Goal: Find specific page/section: Find specific page/section

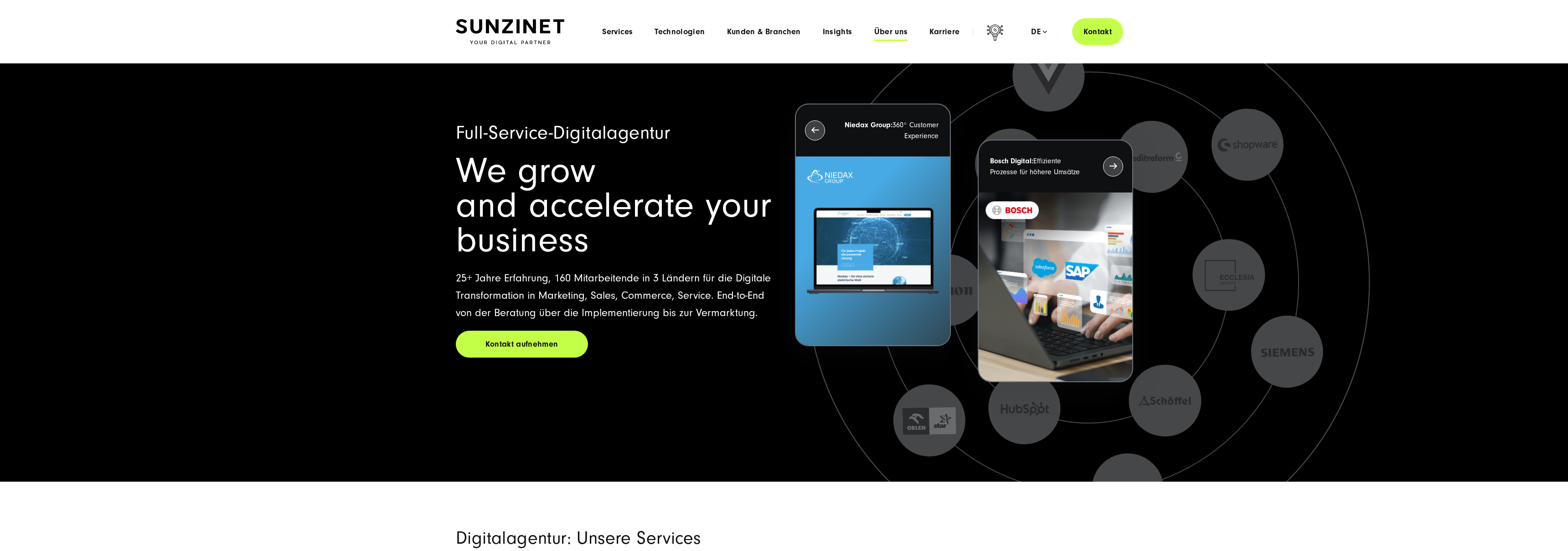
click at [876, 33] on span "Über uns" at bounding box center [891, 32] width 33 height 9
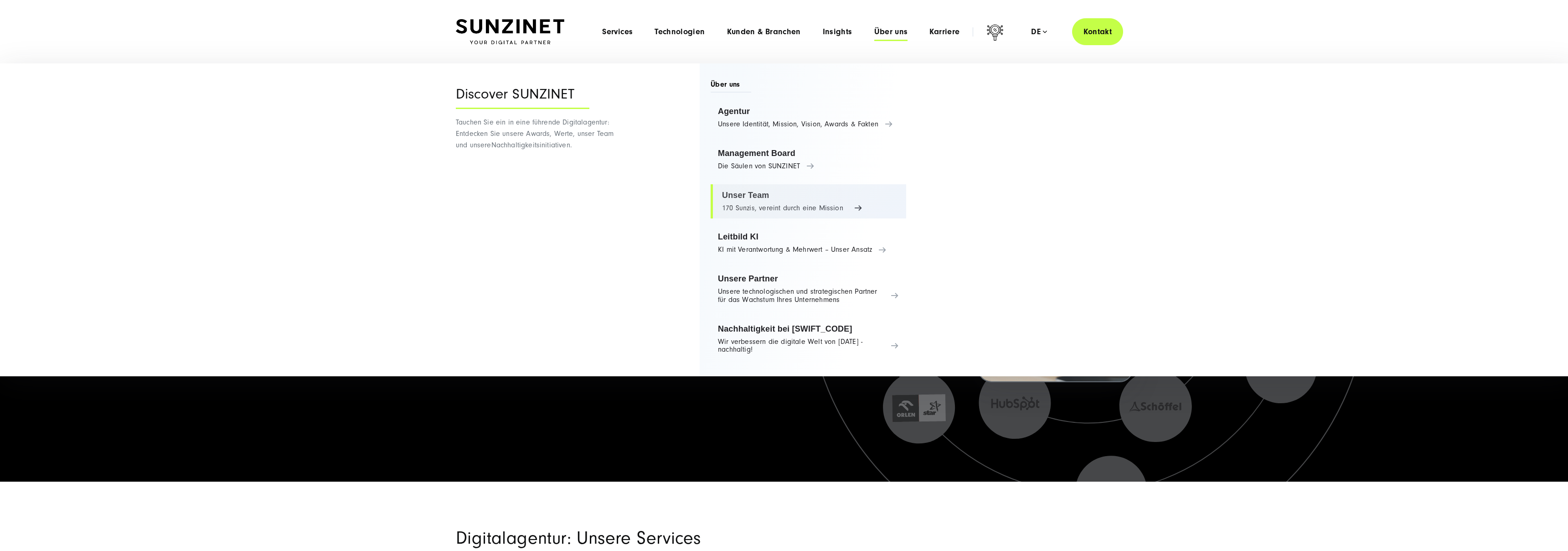
click at [756, 211] on link "Unser Team 170 Sunzis, vereint durch eine Mission" at bounding box center [808, 202] width 195 height 35
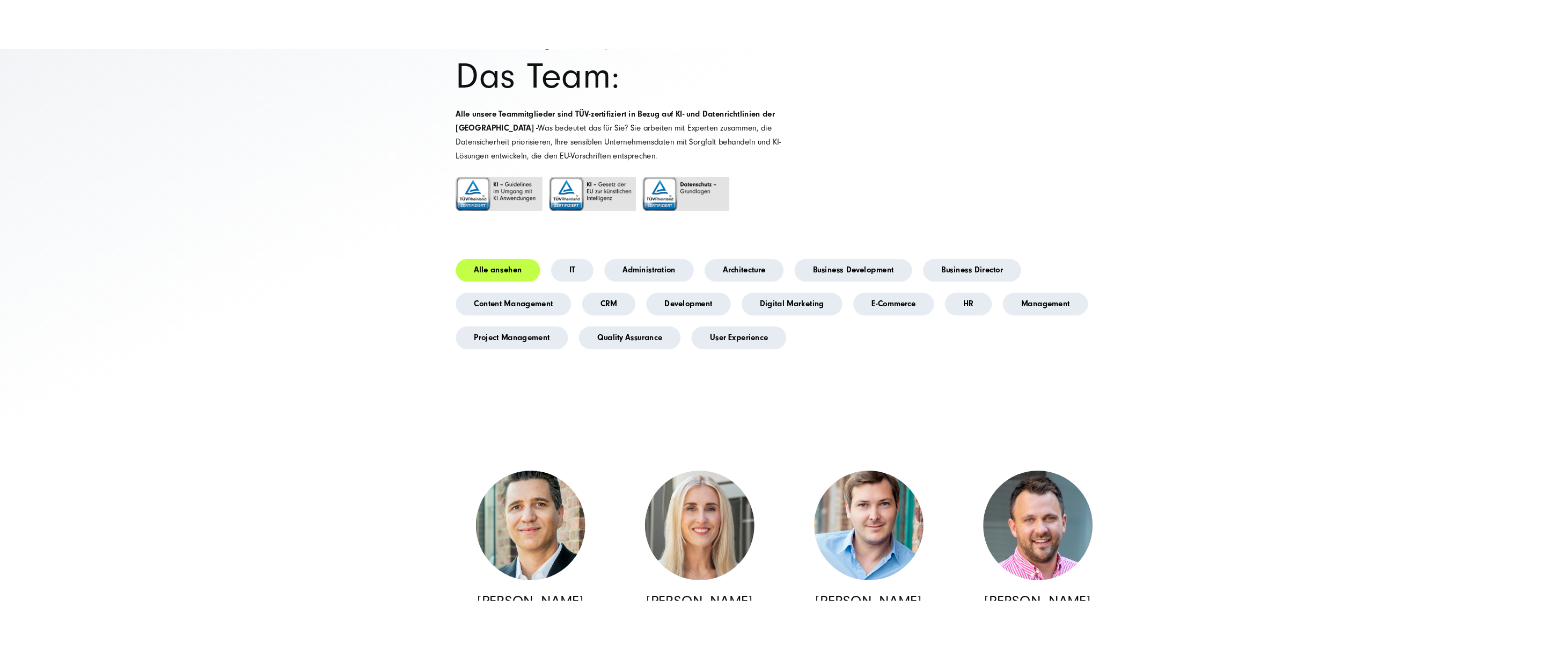
scroll to position [173, 0]
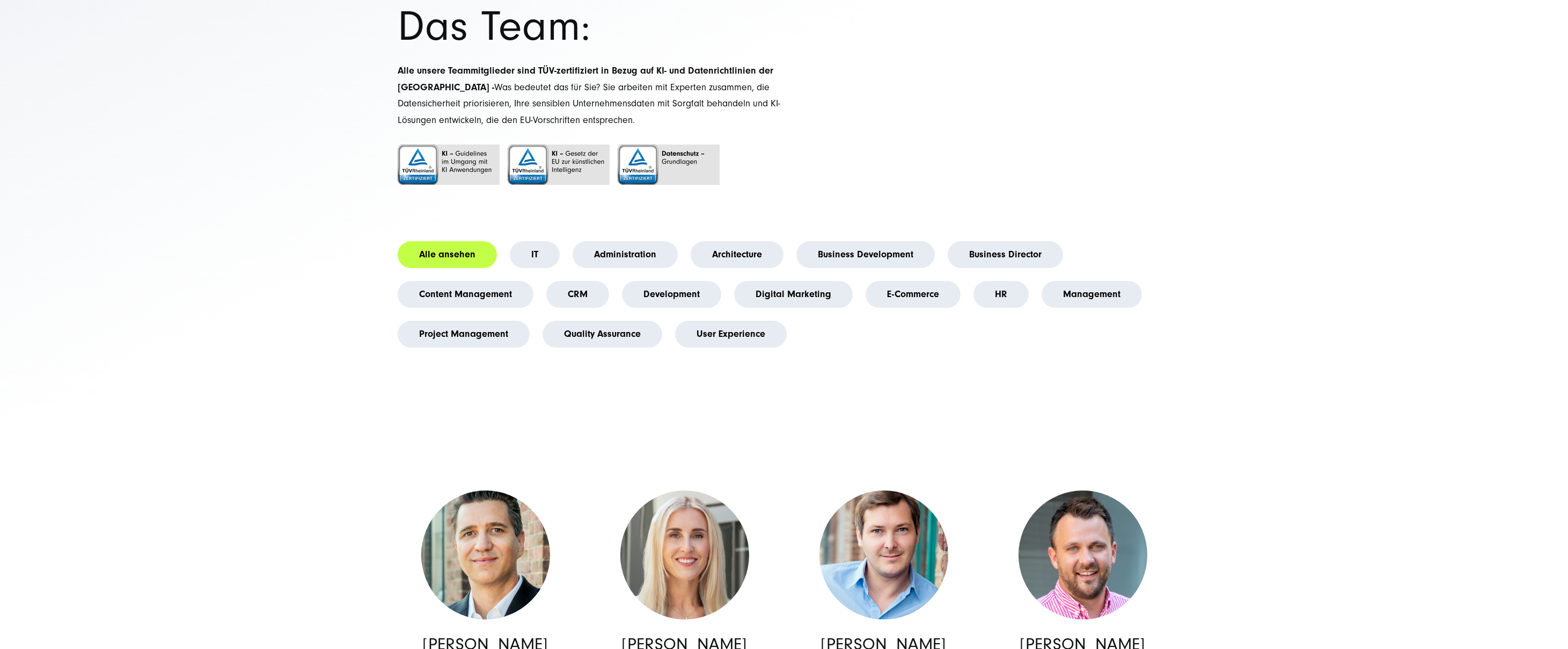
scroll to position [1408, 0]
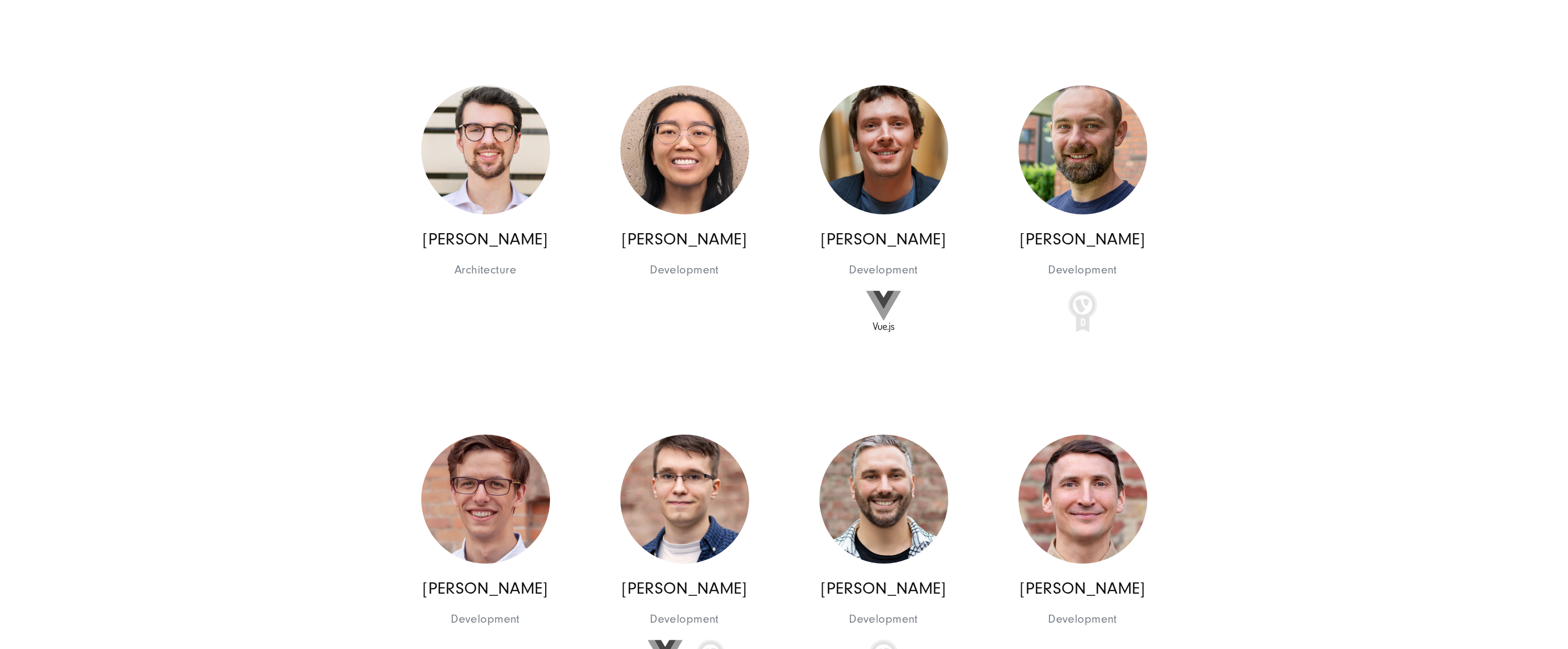
scroll to position [10670, 0]
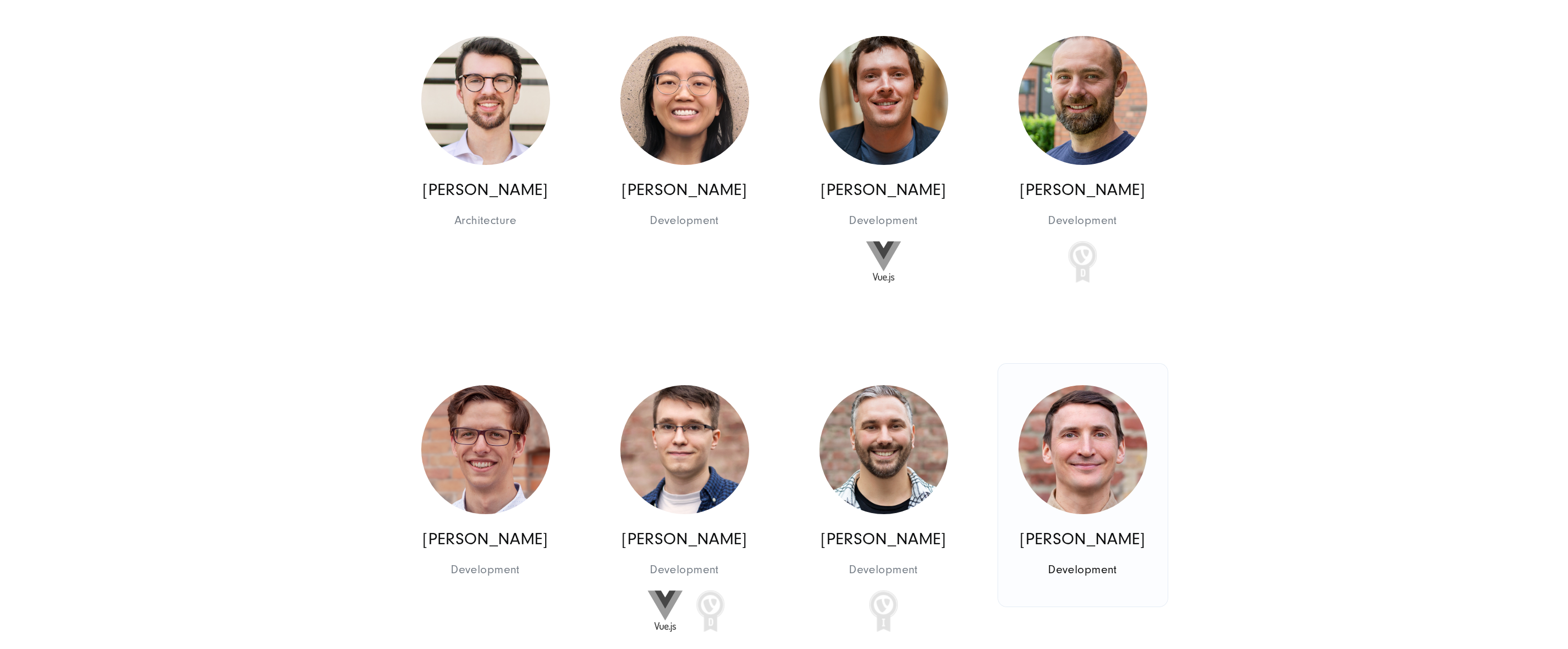
click at [1089, 385] on img at bounding box center [1083, 450] width 129 height 129
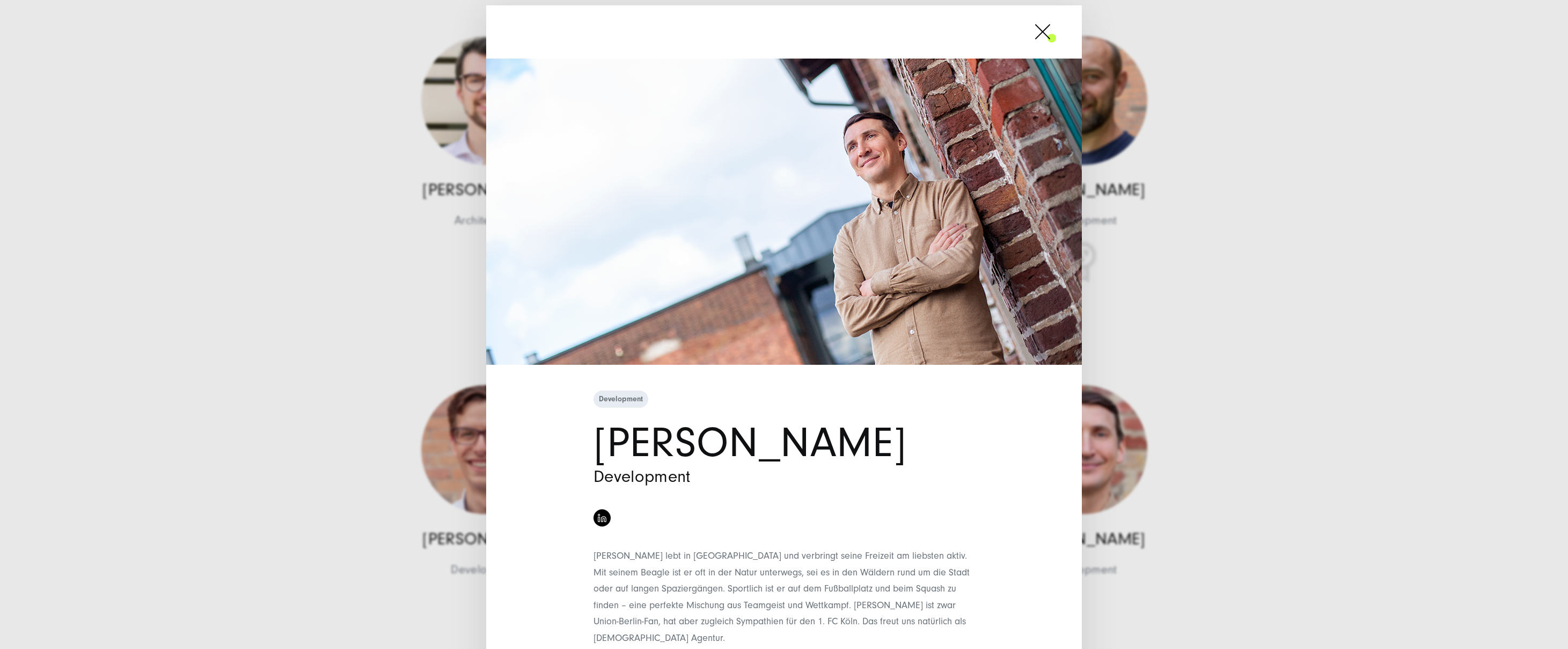
click at [1056, 35] on span at bounding box center [1056, 31] width 0 height 27
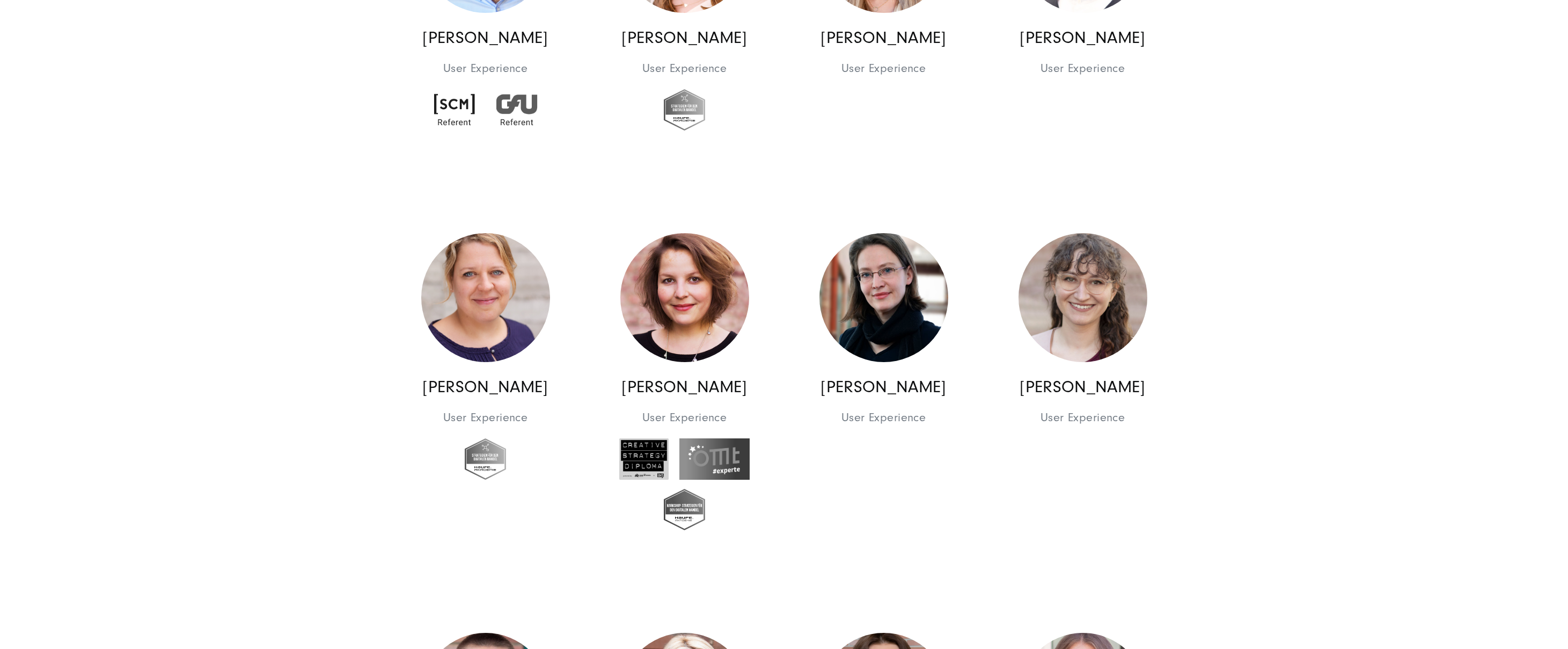
scroll to position [7585, 0]
